Goal: Task Accomplishment & Management: Use online tool/utility

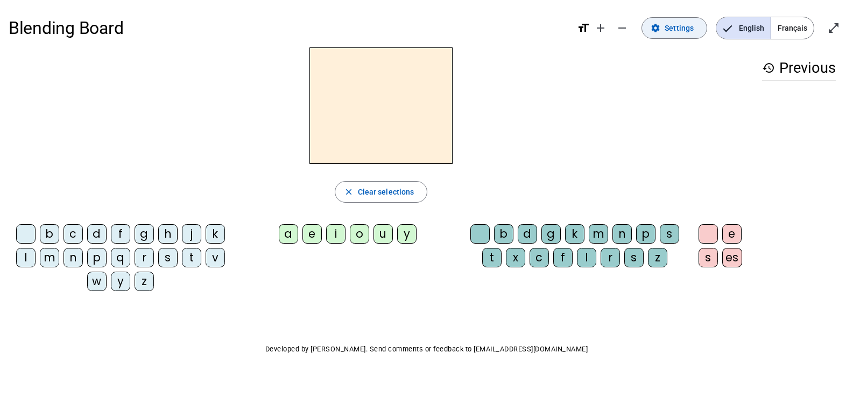
click at [686, 29] on span "Settings" at bounding box center [679, 28] width 29 height 13
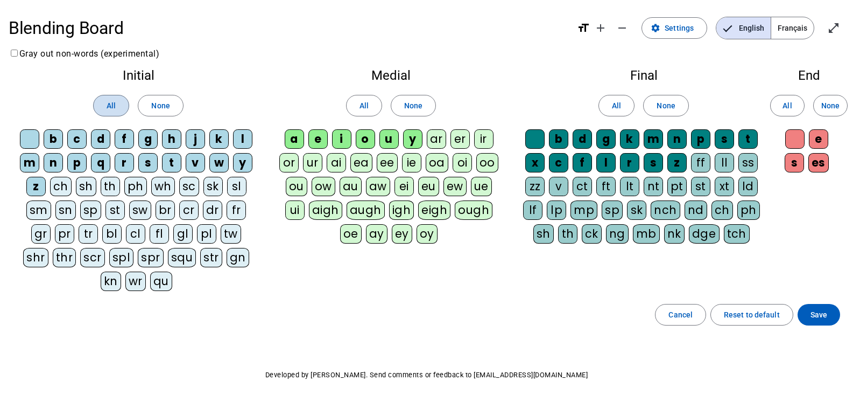
click at [115, 101] on span "All" at bounding box center [111, 105] width 9 height 13
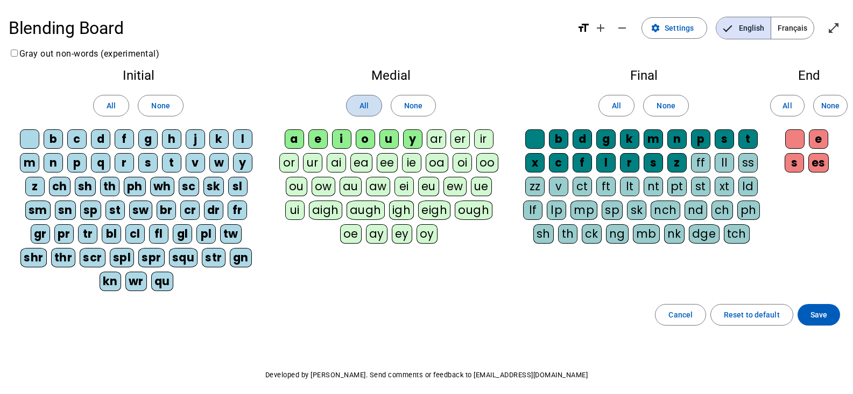
click at [350, 107] on span at bounding box center [364, 106] width 35 height 26
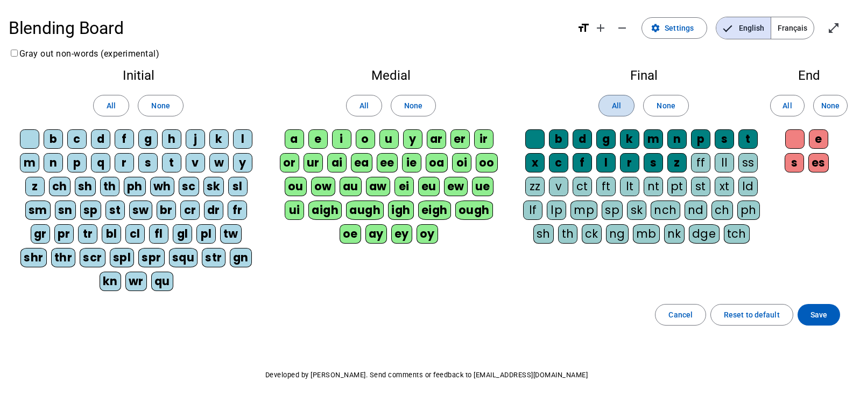
click at [618, 108] on span "All" at bounding box center [616, 105] width 9 height 13
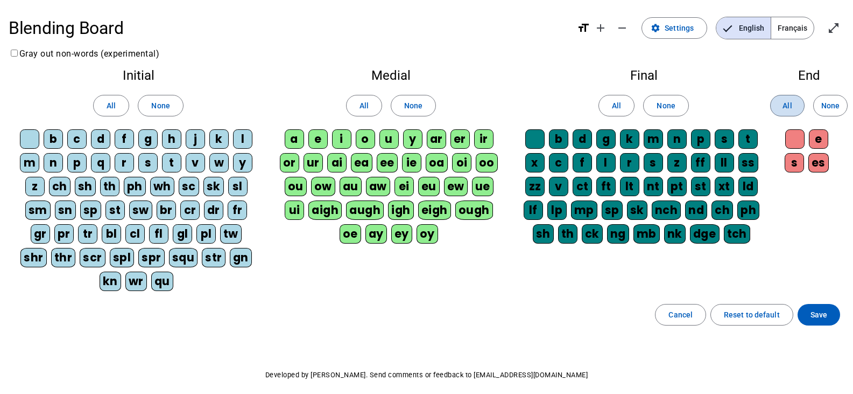
click at [784, 100] on span "All" at bounding box center [787, 105] width 9 height 13
click at [819, 315] on span "Save" at bounding box center [819, 314] width 17 height 13
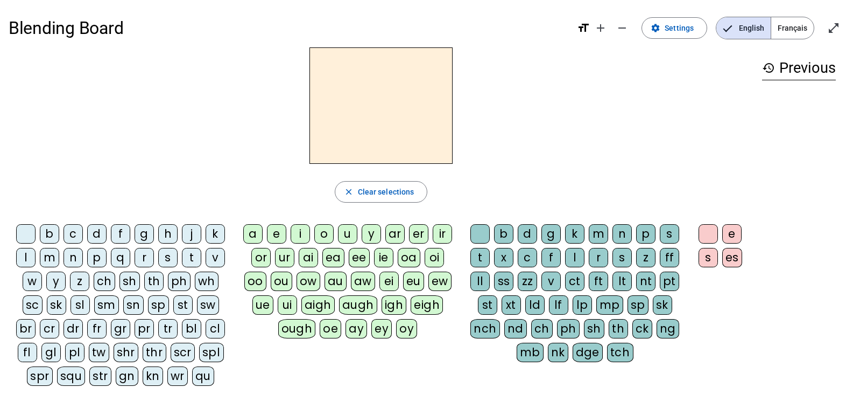
click at [800, 29] on span "Français" at bounding box center [793, 28] width 43 height 22
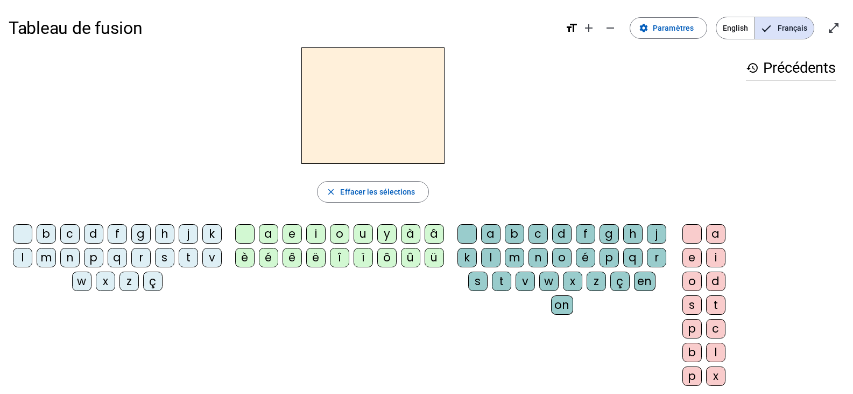
click at [56, 263] on div "m" at bounding box center [46, 257] width 19 height 19
click at [263, 232] on div "a" at bounding box center [268, 233] width 19 height 19
click at [619, 236] on div "g" at bounding box center [609, 233] width 19 height 19
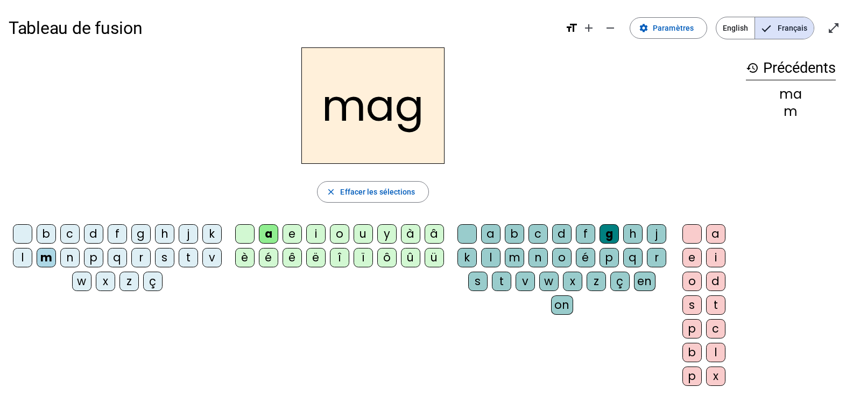
click at [721, 253] on div "i" at bounding box center [715, 257] width 19 height 19
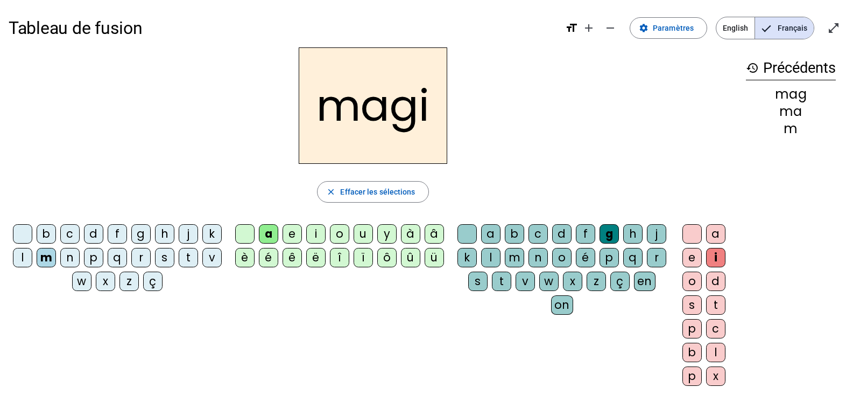
click at [692, 258] on div "e" at bounding box center [692, 257] width 19 height 19
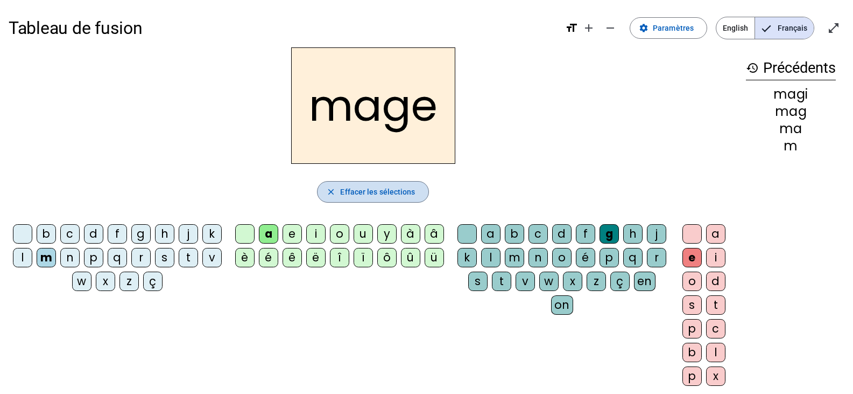
click at [383, 191] on span "Effacer les sélections" at bounding box center [377, 191] width 75 height 13
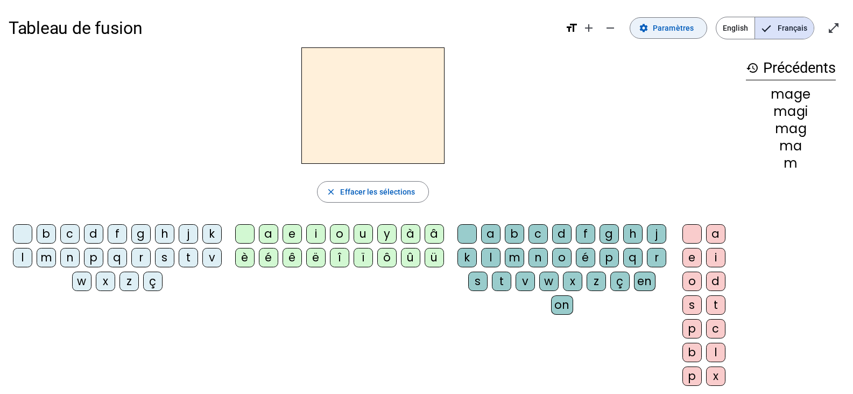
click at [672, 31] on span "Paramètres" at bounding box center [673, 28] width 41 height 13
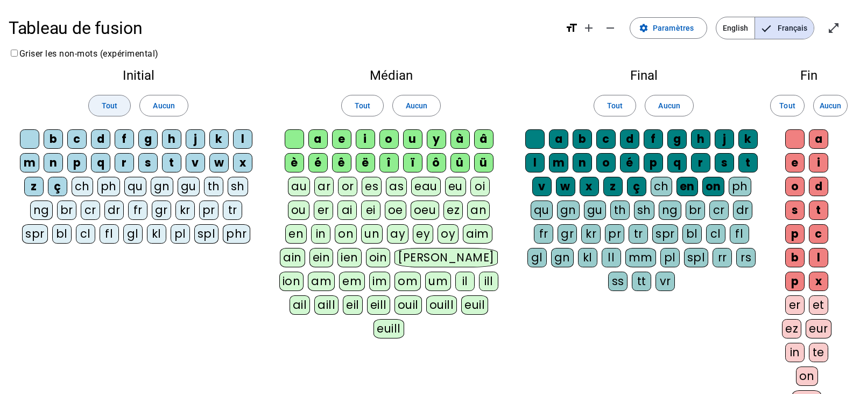
click at [118, 110] on span at bounding box center [109, 106] width 41 height 26
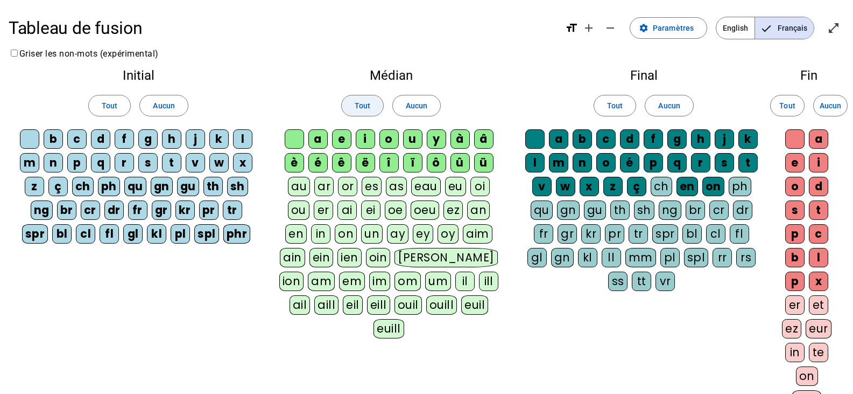
drag, startPoint x: 361, startPoint y: 108, endPoint x: 566, endPoint y: 96, distance: 205.4
click at [362, 107] on span "Tout" at bounding box center [363, 105] width 16 height 13
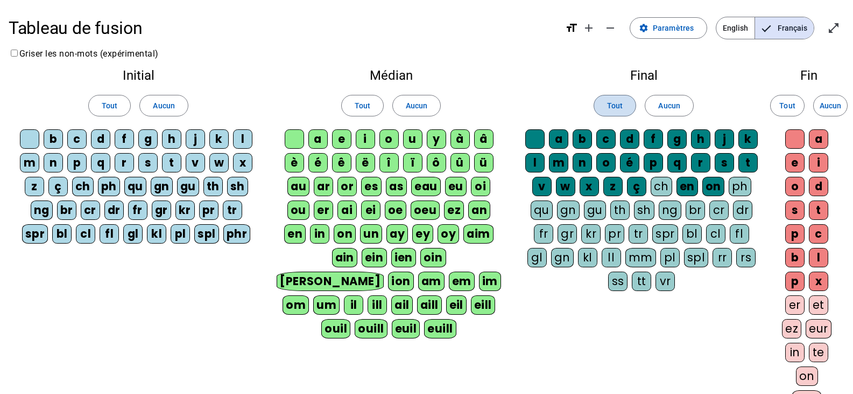
click at [621, 102] on span "Tout" at bounding box center [615, 105] width 16 height 13
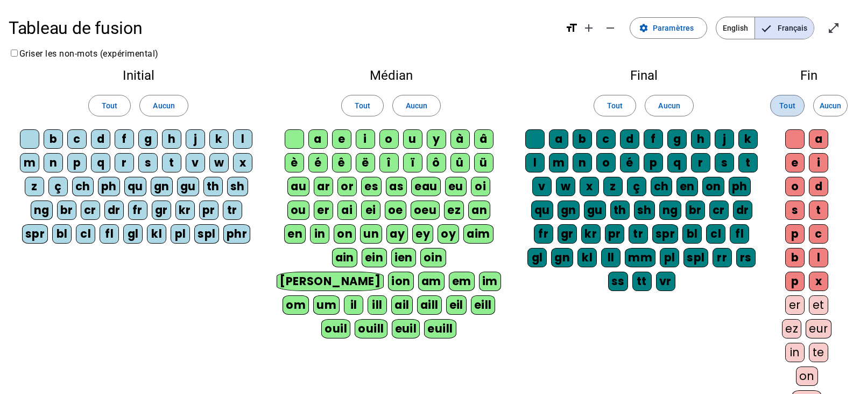
click at [780, 108] on span "Tout" at bounding box center [788, 105] width 16 height 13
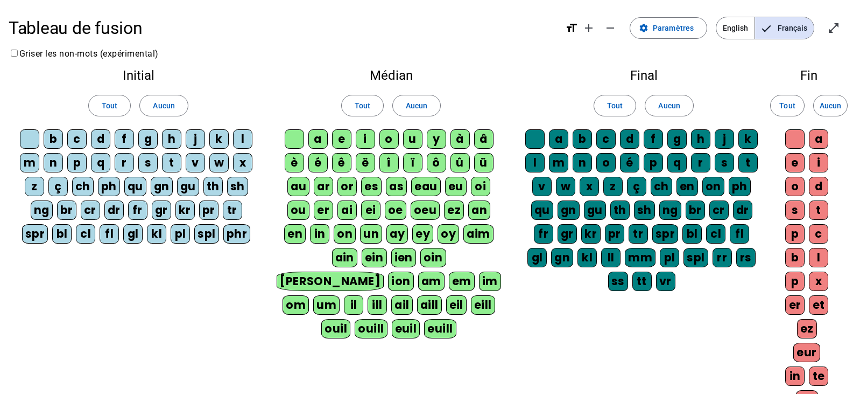
scroll to position [108, 0]
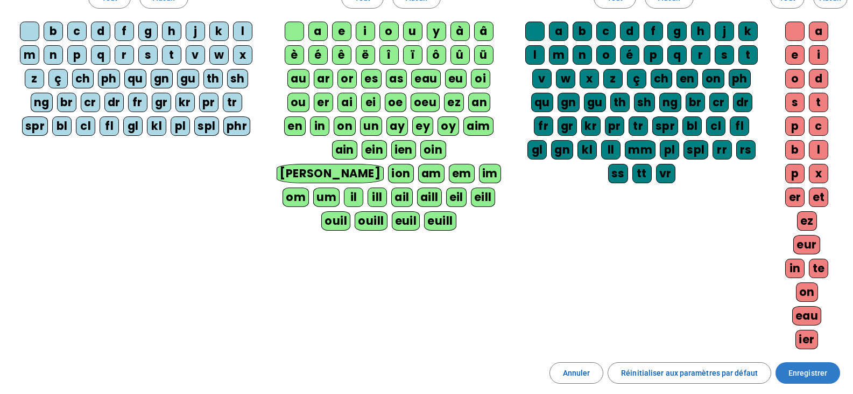
click at [822, 375] on span "Enregistrer" at bounding box center [808, 372] width 39 height 13
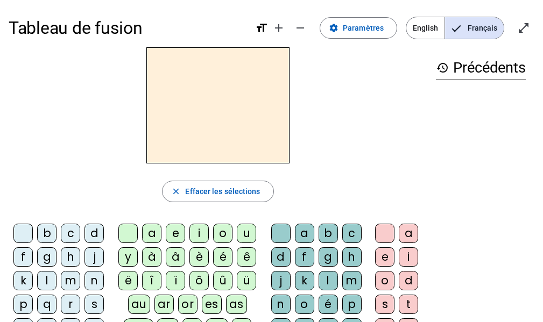
scroll to position [54, 0]
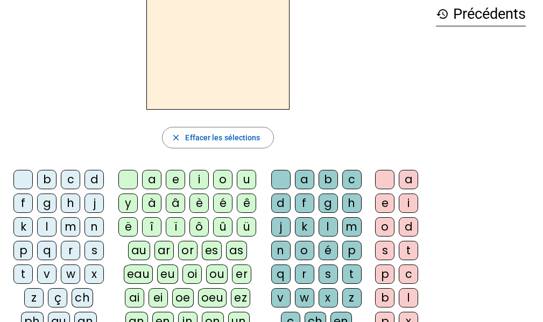
click at [24, 248] on div "p" at bounding box center [22, 250] width 19 height 19
click at [223, 177] on div "o" at bounding box center [222, 179] width 19 height 19
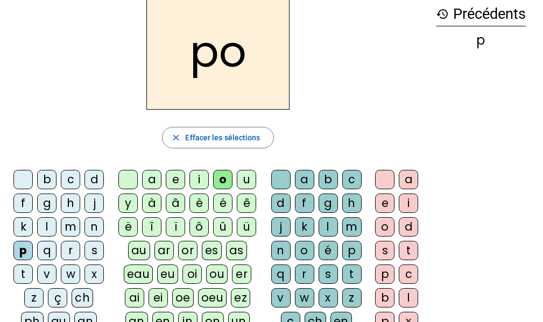
click at [326, 270] on div "s" at bounding box center [328, 274] width 19 height 19
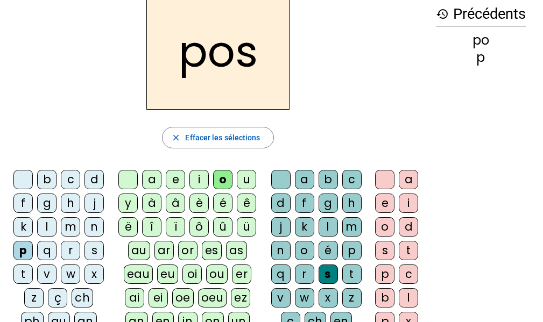
click at [381, 202] on div "e" at bounding box center [384, 203] width 19 height 19
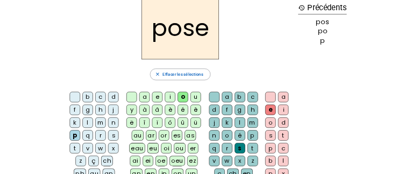
scroll to position [84, 0]
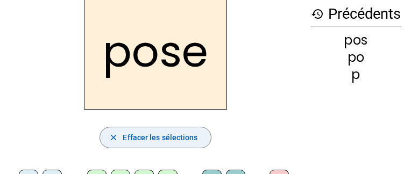
click at [162, 139] on span "Effacer les sélections" at bounding box center [160, 137] width 75 height 13
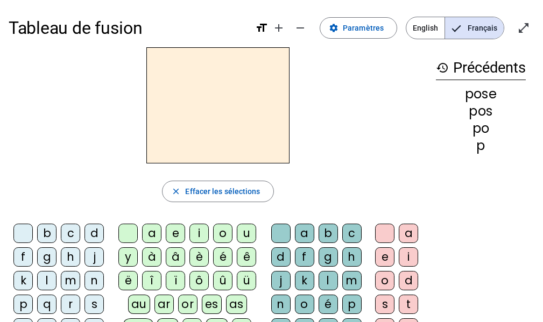
scroll to position [54, 0]
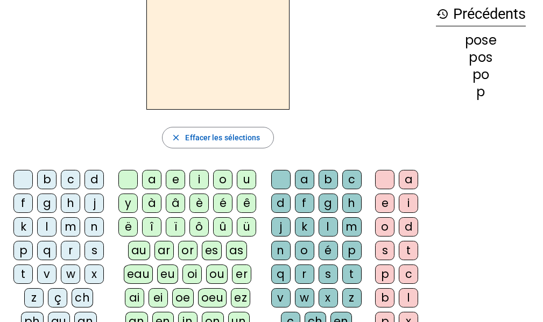
click at [26, 248] on div "p" at bounding box center [22, 250] width 19 height 19
click at [223, 178] on div "o" at bounding box center [222, 179] width 19 height 19
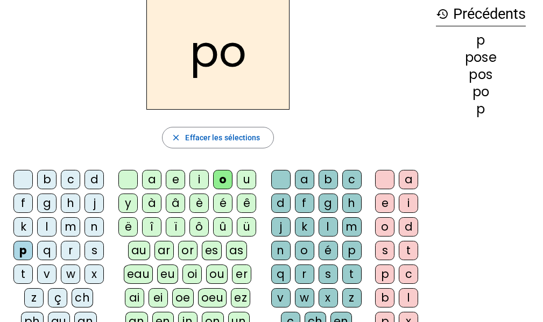
click at [329, 272] on div "s" at bounding box center [328, 274] width 19 height 19
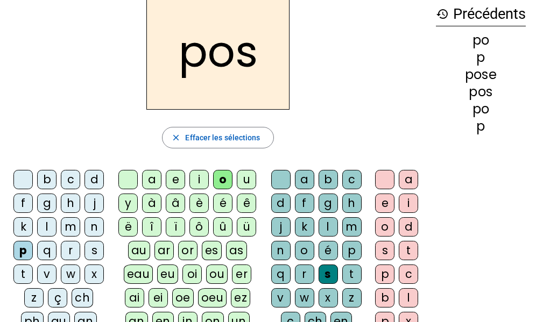
click at [383, 201] on div "e" at bounding box center [384, 203] width 19 height 19
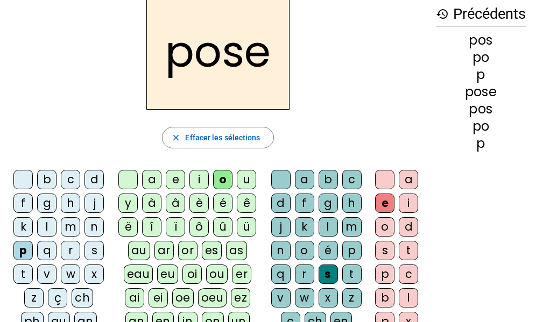
click at [74, 250] on div "r" at bounding box center [70, 250] width 19 height 19
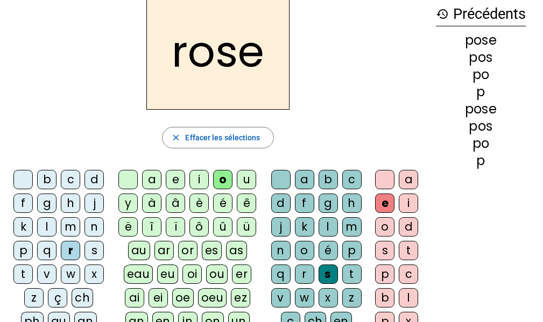
click at [151, 176] on div "a" at bounding box center [151, 179] width 19 height 19
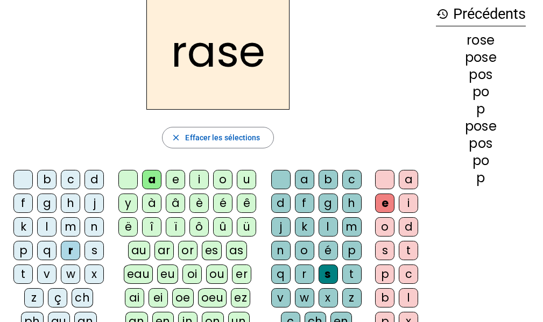
click at [48, 271] on div "v" at bounding box center [46, 274] width 19 height 19
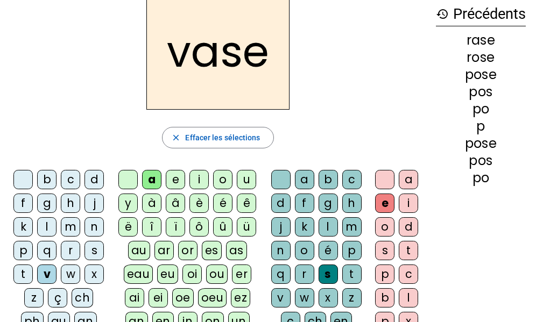
click at [72, 178] on div "c" at bounding box center [70, 179] width 19 height 19
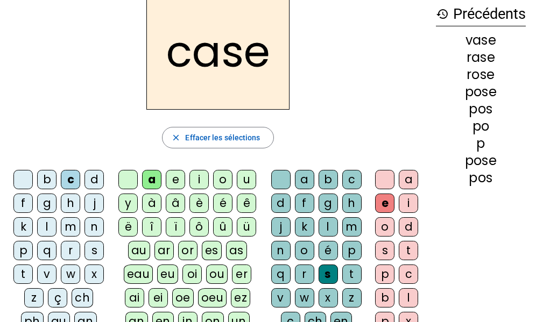
click at [50, 177] on div "b" at bounding box center [46, 179] width 19 height 19
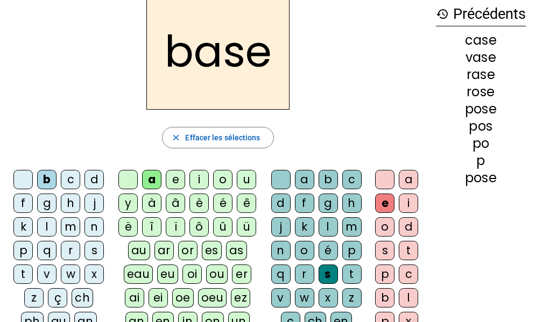
click at [204, 184] on div "i" at bounding box center [199, 179] width 19 height 19
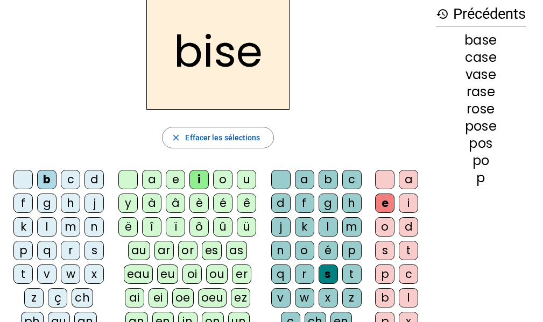
click at [251, 177] on div "u" at bounding box center [246, 179] width 19 height 19
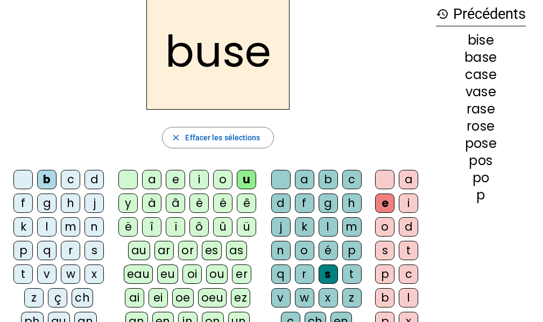
click at [71, 250] on div "r" at bounding box center [70, 250] width 19 height 19
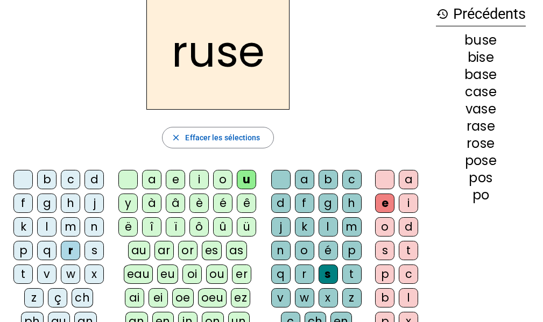
click at [68, 227] on div "m" at bounding box center [70, 227] width 19 height 19
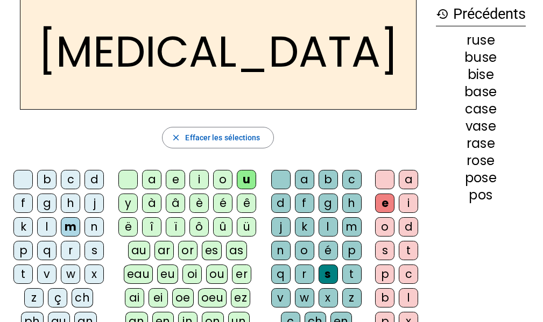
click at [201, 179] on div "i" at bounding box center [199, 179] width 19 height 19
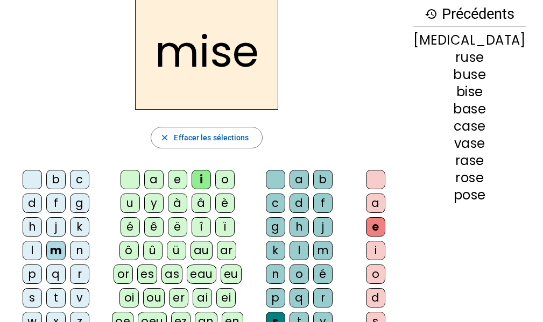
click at [42, 241] on div "l" at bounding box center [32, 250] width 19 height 19
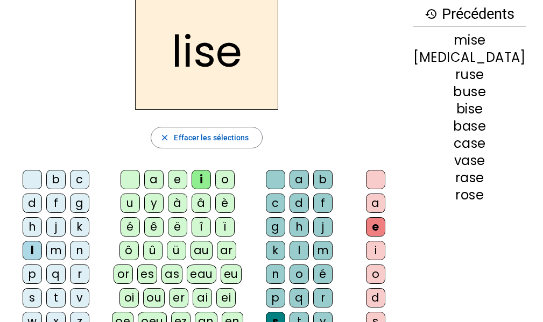
click at [70, 289] on div "v" at bounding box center [79, 298] width 19 height 19
